Goal: Find specific page/section: Find specific page/section

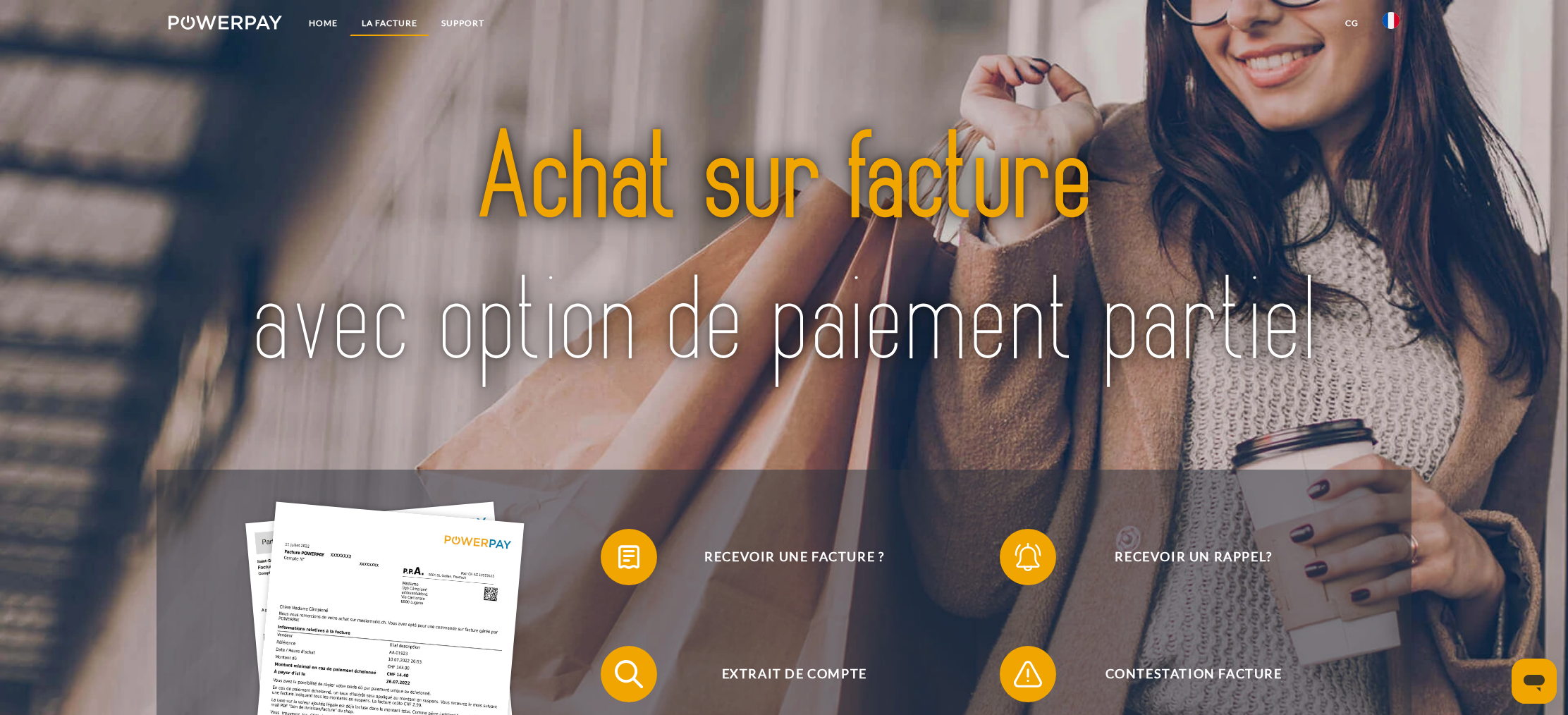
click at [394, 30] on link "LA FACTURE" at bounding box center [389, 23] width 80 height 25
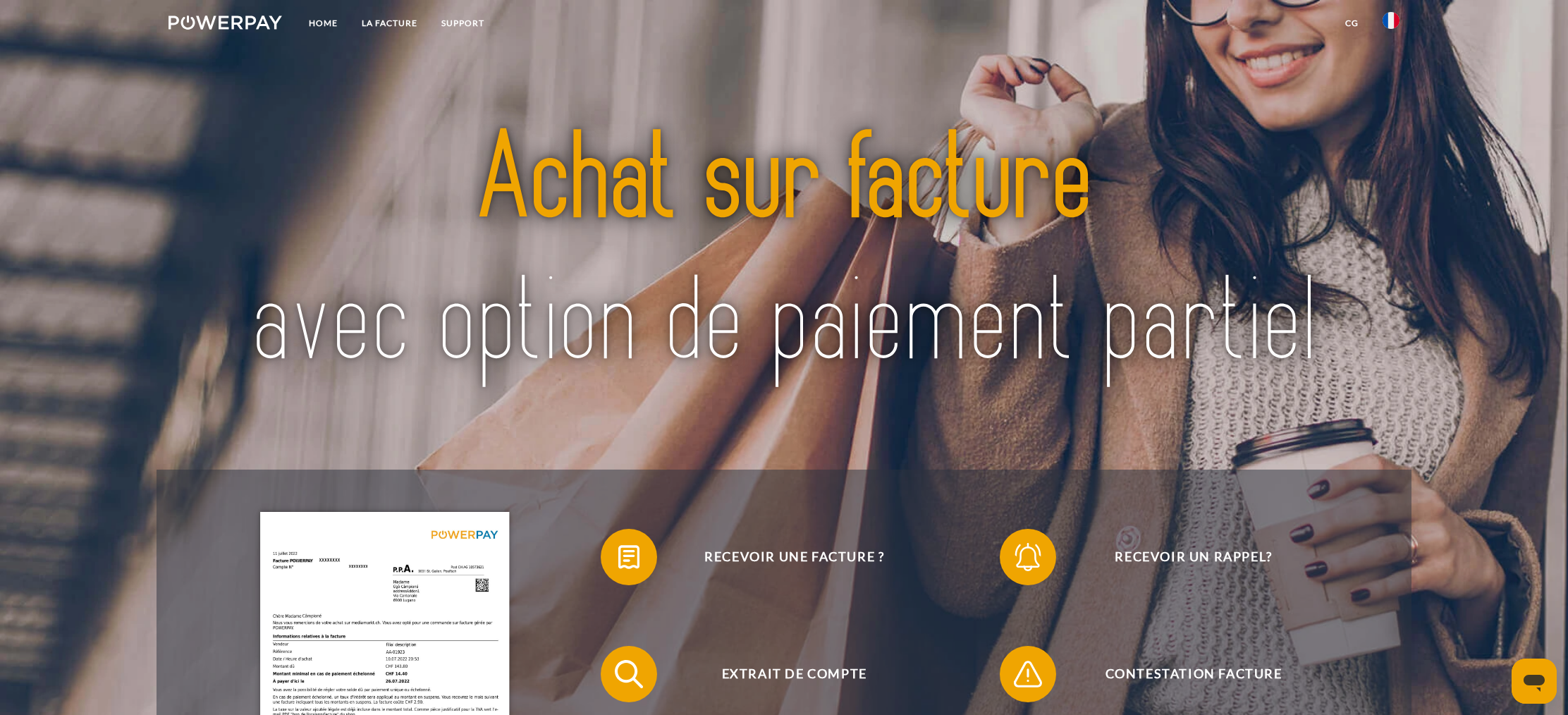
click at [1355, 23] on link "CG" at bounding box center [1352, 23] width 37 height 25
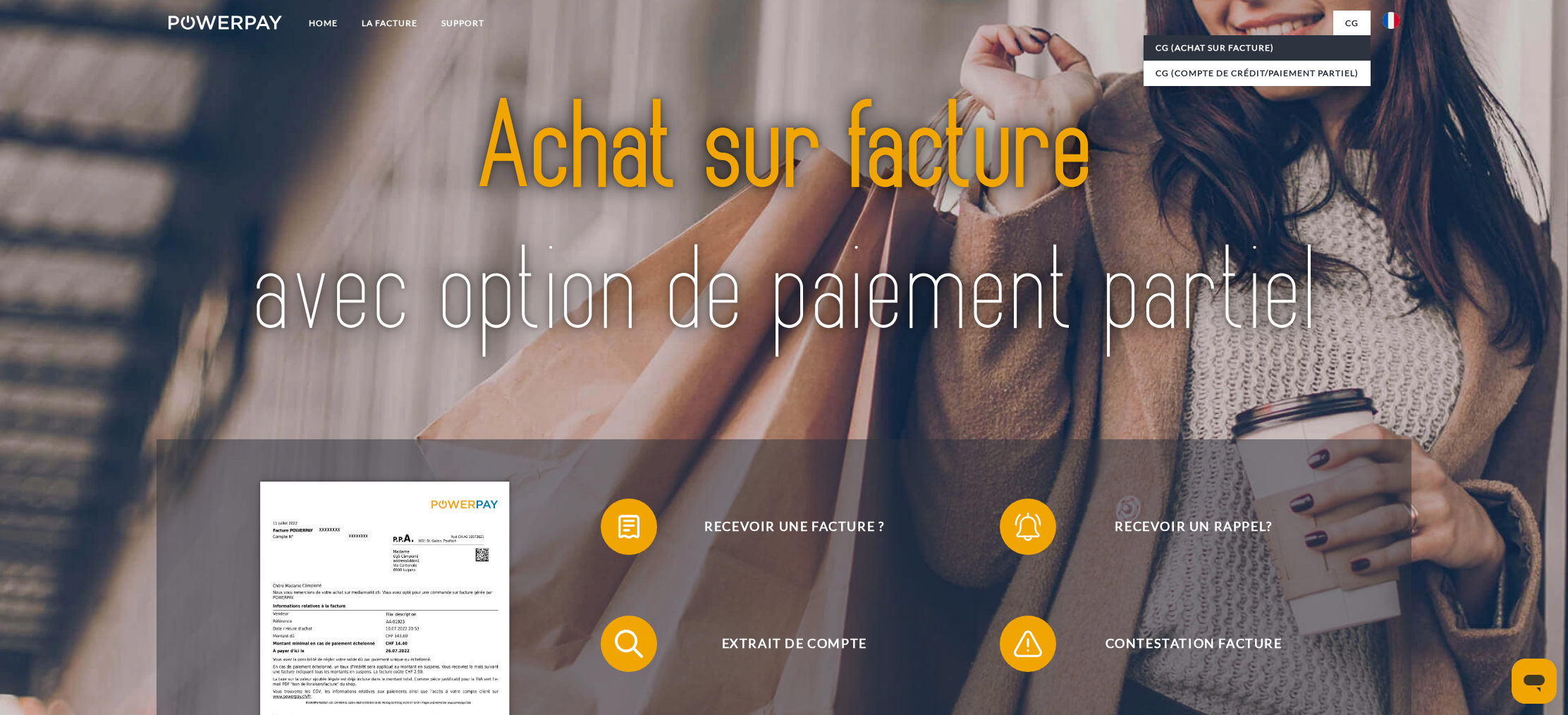
scroll to position [31, 0]
click at [1236, 49] on link "CG (achat sur facture)" at bounding box center [1257, 48] width 227 height 25
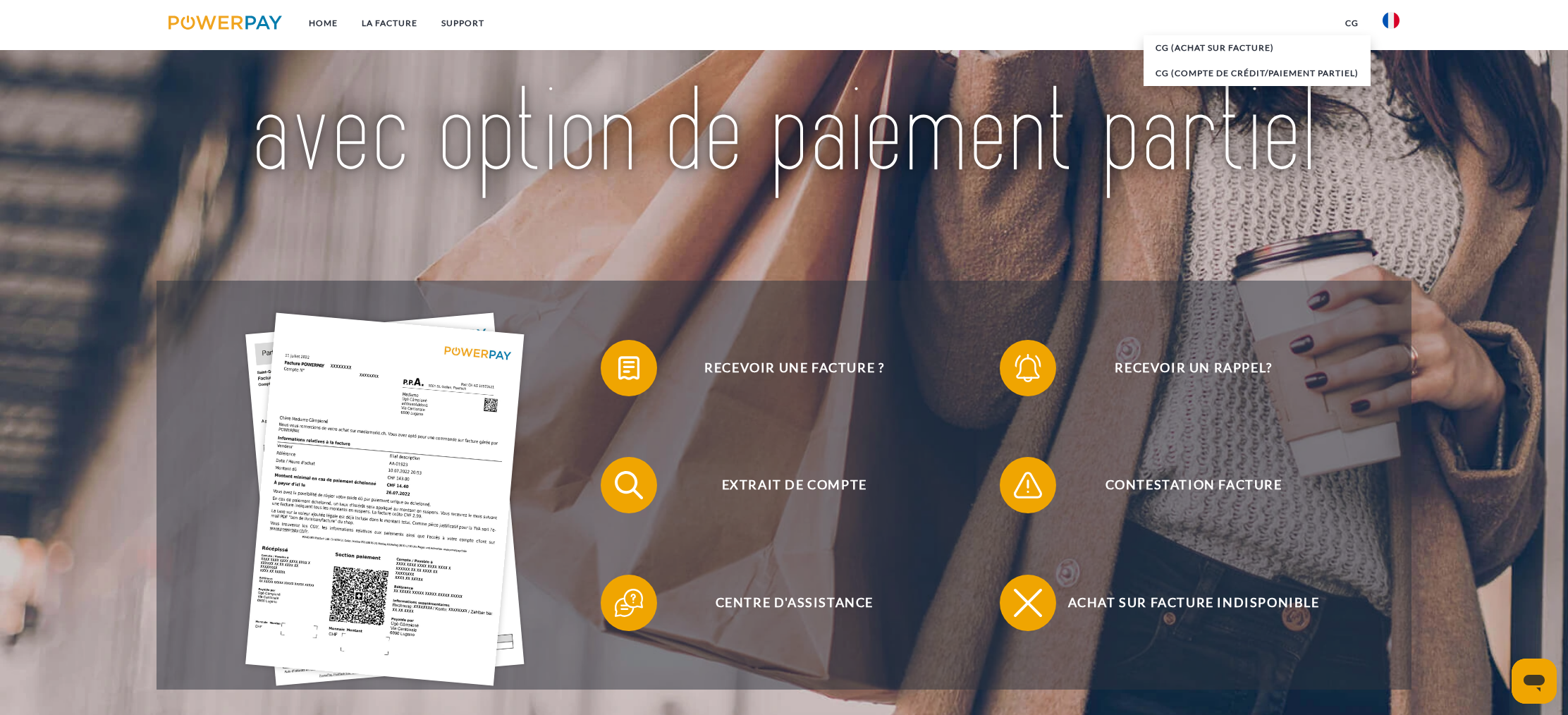
scroll to position [285, 0]
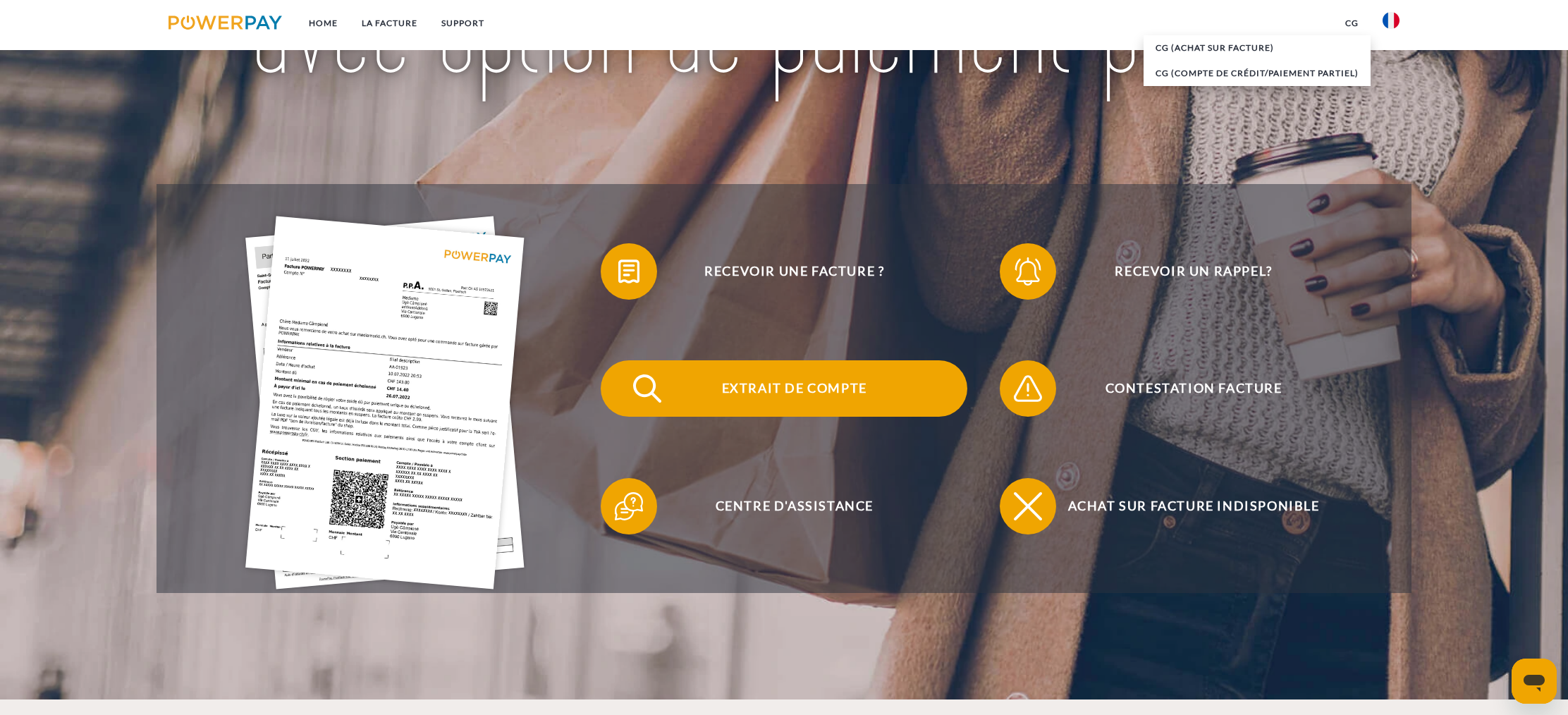
click at [784, 387] on span "Extrait de compte" at bounding box center [794, 389] width 346 height 57
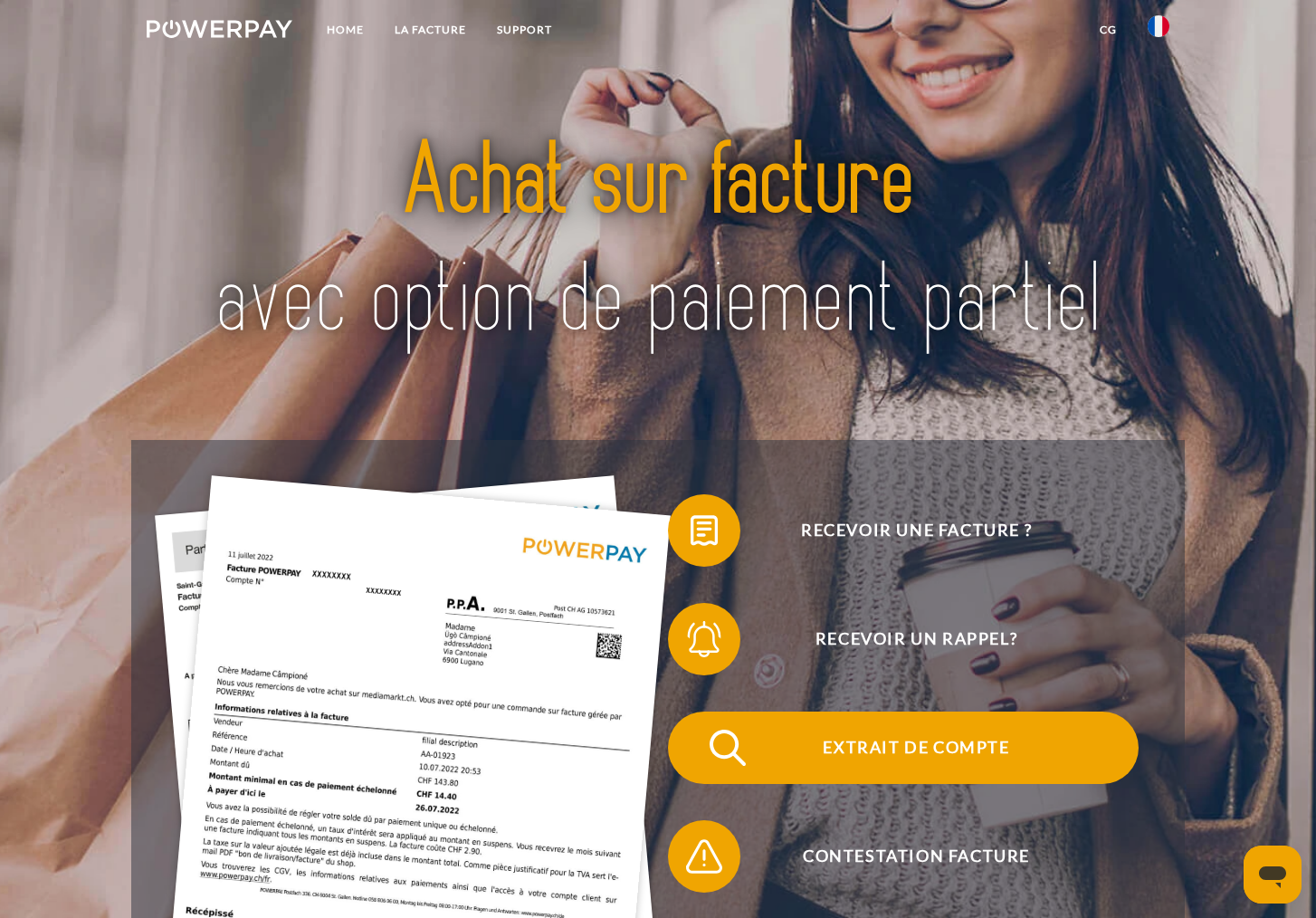
click at [882, 739] on span "Extrait de compte" at bounding box center [915, 747] width 444 height 73
